Goal: Information Seeking & Learning: Learn about a topic

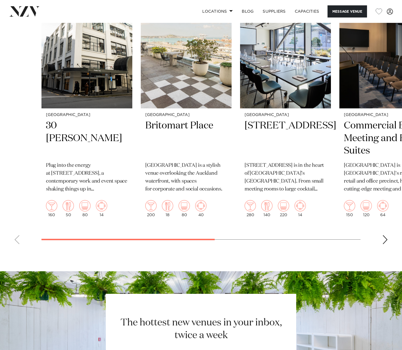
scroll to position [866, 0]
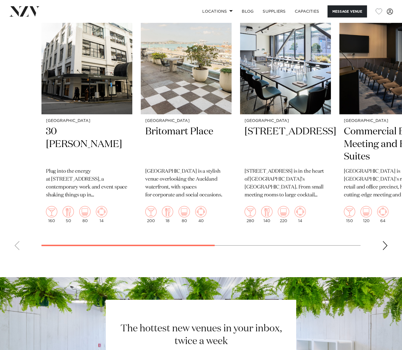
click at [384, 242] on div "Next slide" at bounding box center [385, 245] width 6 height 9
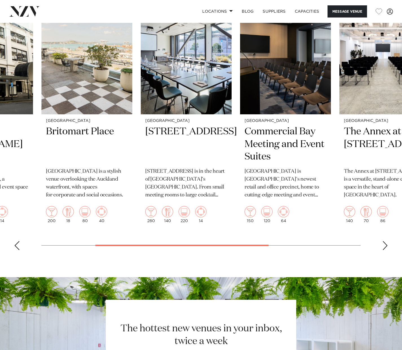
click at [385, 243] on div "Next slide" at bounding box center [385, 245] width 6 height 9
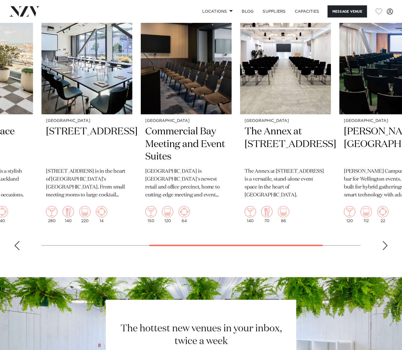
click at [385, 241] on div "Next slide" at bounding box center [385, 245] width 6 height 9
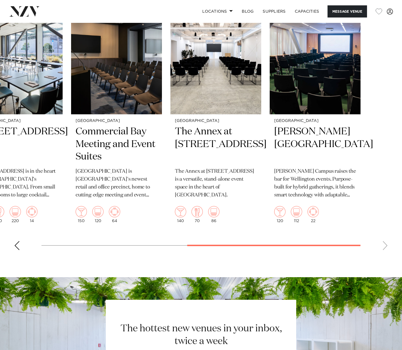
click at [386, 242] on swiper-container "Wellington 30 Waring Taylor Plug into the energy at 30 Waring Taylor Street, a …" at bounding box center [201, 123] width 402 height 262
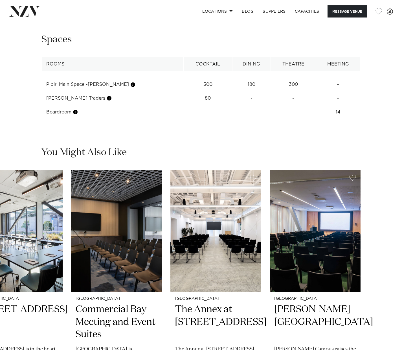
scroll to position [696, 0]
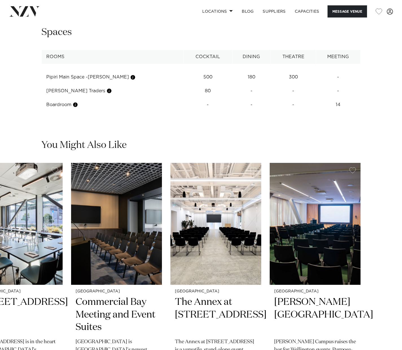
click at [71, 89] on td "Halsey Traders" at bounding box center [113, 91] width 142 height 14
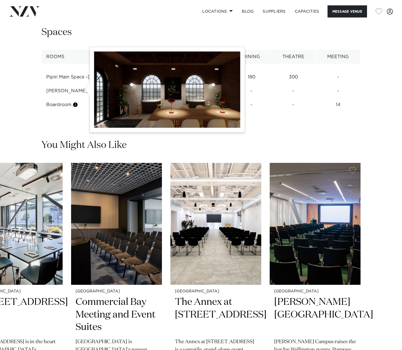
click at [106, 88] on button "button" at bounding box center [109, 91] width 6 height 6
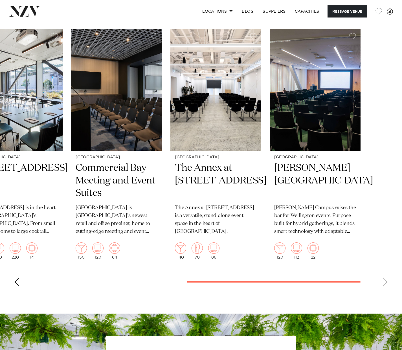
scroll to position [837, 0]
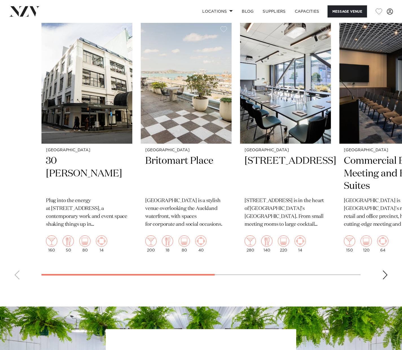
click at [8, 262] on swiper-container "Wellington 30 Waring Taylor Plug into the energy at 30 Waring Taylor Street, a …" at bounding box center [201, 153] width 402 height 262
click at [90, 119] on img "1 / 6" at bounding box center [86, 83] width 91 height 122
click at [305, 131] on img "3 / 6" at bounding box center [285, 83] width 91 height 122
click at [383, 271] on div "Next slide" at bounding box center [385, 274] width 6 height 9
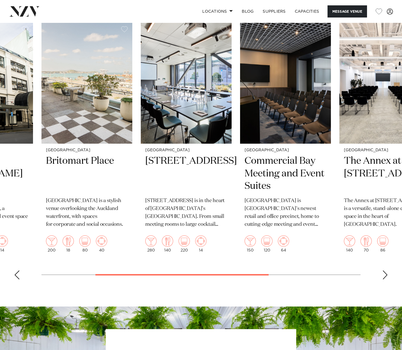
click at [386, 272] on div "Next slide" at bounding box center [385, 274] width 6 height 9
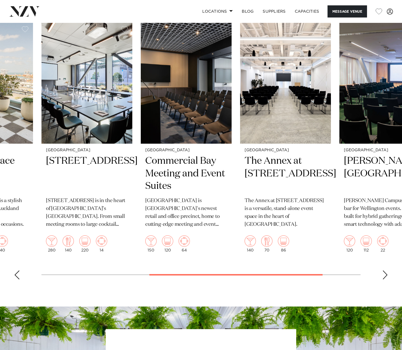
click at [387, 274] on div "Next slide" at bounding box center [385, 274] width 6 height 9
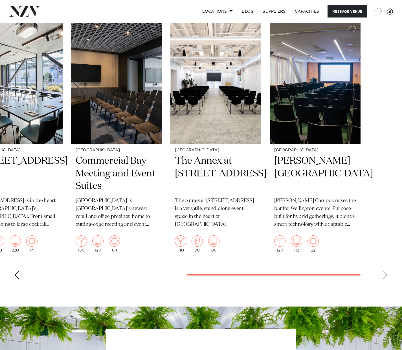
click at [387, 275] on swiper-container "Wellington 30 Waring Taylor Plug into the energy at 30 Waring Taylor Street, a …" at bounding box center [201, 153] width 402 height 262
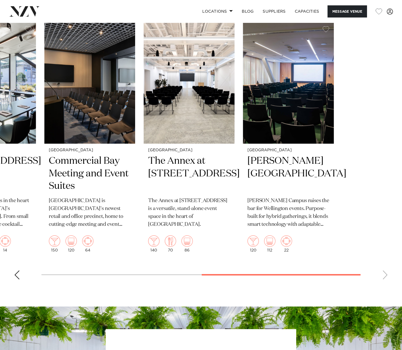
click at [256, 262] on swiper-container "Wellington 30 Waring Taylor Plug into the energy at 30 Waring Taylor Street, a …" at bounding box center [201, 153] width 402 height 262
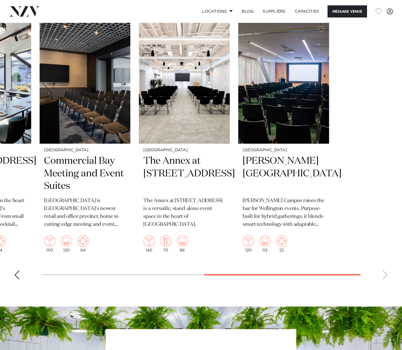
click at [20, 246] on swiper-container "Wellington 30 Waring Taylor Plug into the energy at 30 Waring Taylor Street, a …" at bounding box center [201, 153] width 402 height 262
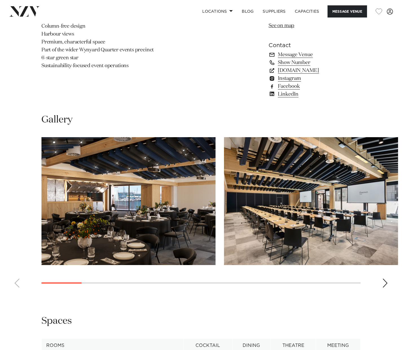
scroll to position [481, 0]
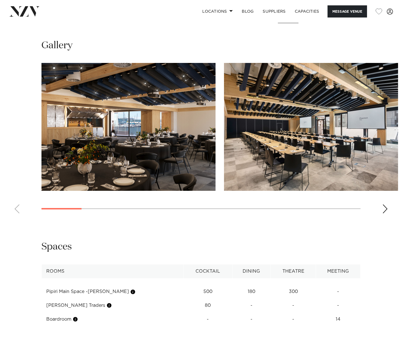
click at [17, 227] on div "Auckland Pipiri Lane by Precinct Flex Message Venue Auckland Pipiri Lane by Pre…" at bounding box center [201, 90] width 402 height 1098
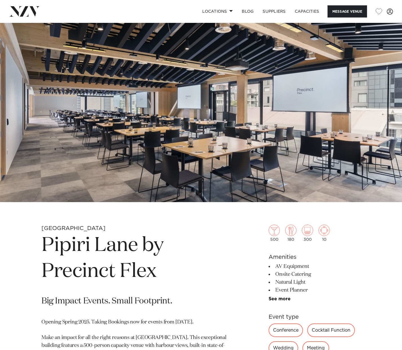
scroll to position [0, 0]
